Goal: Navigation & Orientation: Find specific page/section

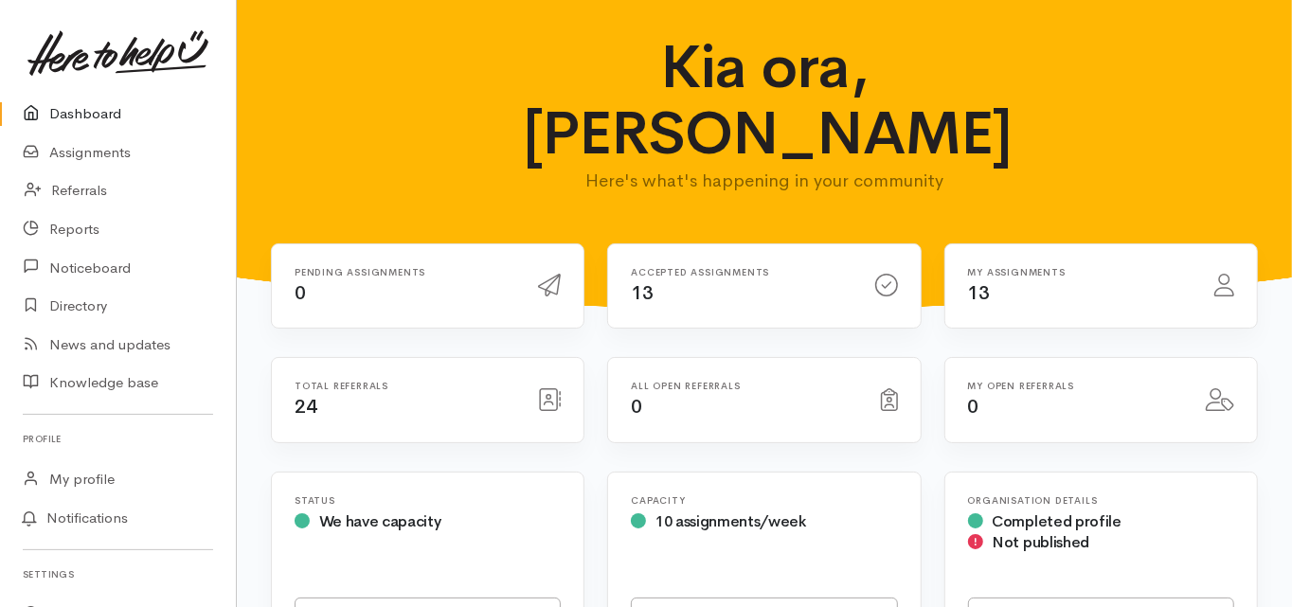
click at [95, 109] on link "Dashboard" at bounding box center [118, 114] width 236 height 39
click at [93, 115] on link "Dashboard" at bounding box center [118, 114] width 236 height 39
click at [92, 110] on link "Dashboard" at bounding box center [118, 114] width 236 height 39
